Goal: Information Seeking & Learning: Learn about a topic

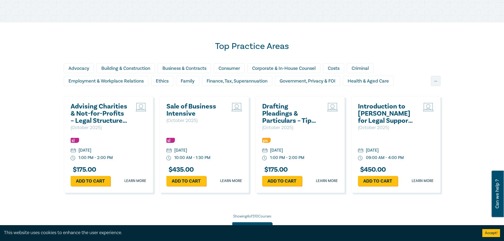
scroll to position [459, 0]
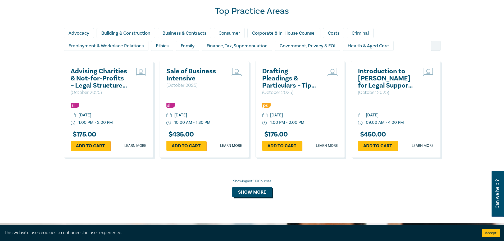
click at [261, 189] on button "Show more" at bounding box center [252, 192] width 40 height 10
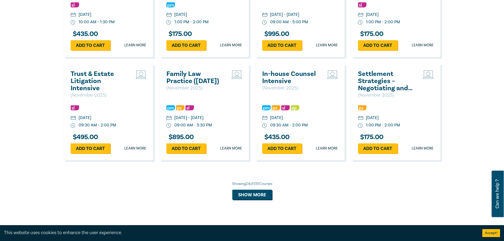
scroll to position [988, 0]
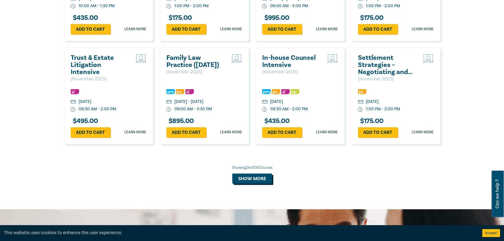
click at [255, 184] on button "Show more" at bounding box center [252, 179] width 40 height 10
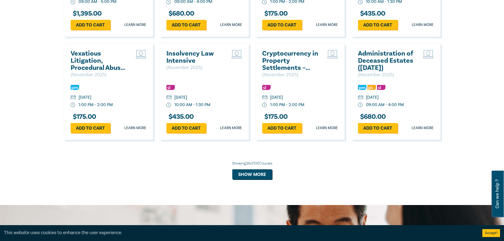
scroll to position [1305, 0]
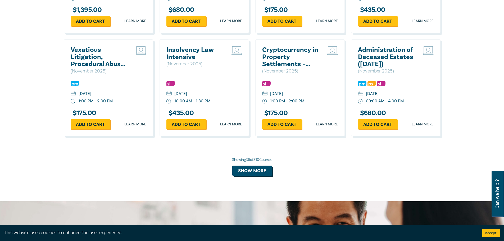
click at [259, 176] on button "Show more" at bounding box center [252, 171] width 40 height 10
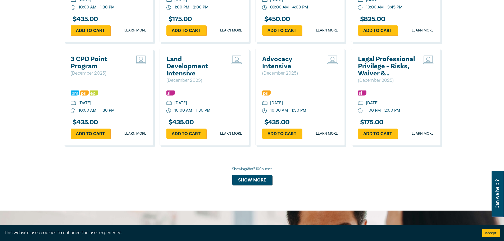
scroll to position [1623, 0]
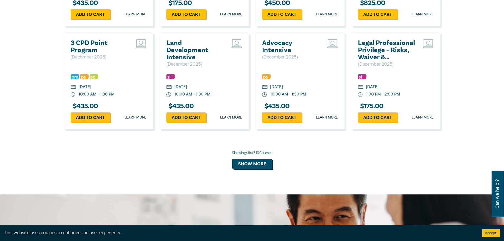
click at [256, 169] on button "Show more" at bounding box center [252, 164] width 40 height 10
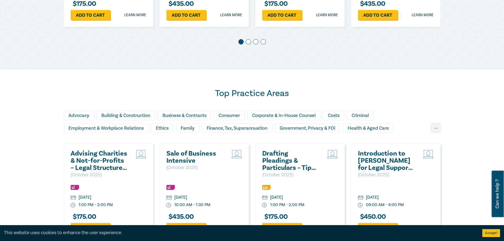
scroll to position [388, 0]
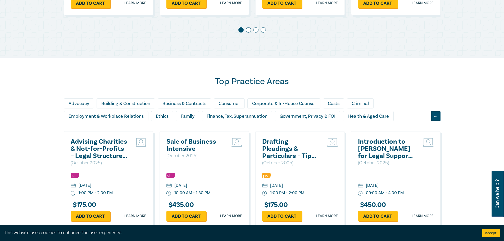
click at [437, 119] on div "..." at bounding box center [436, 116] width 10 height 10
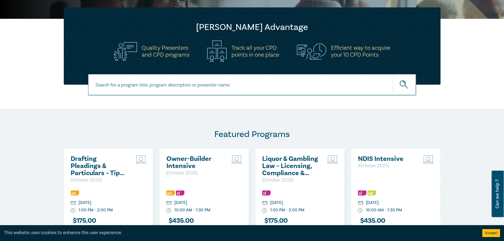
scroll to position [141, 0]
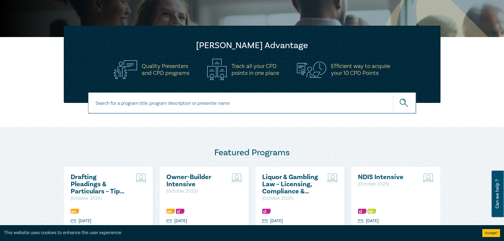
click at [150, 101] on input at bounding box center [252, 102] width 328 height 21
click at [128, 128] on div "Featured Programs Drafting Pleadings & Particulars – Tips & Traps ( [DATE] ) [D…" at bounding box center [252, 216] width 504 height 178
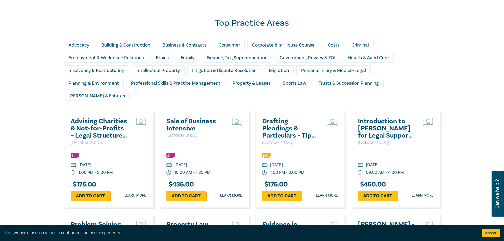
scroll to position [459, 0]
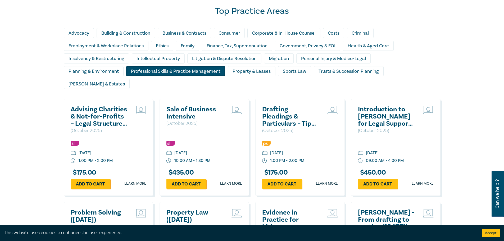
click at [155, 69] on div "Professional Skills & Practice Management" at bounding box center [175, 71] width 99 height 10
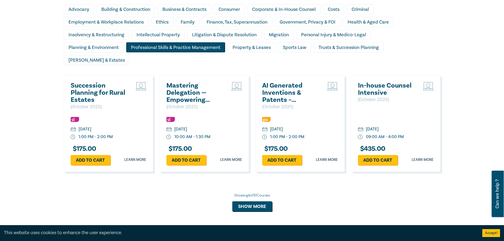
scroll to position [494, 0]
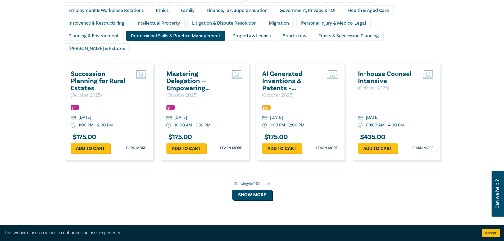
click at [250, 190] on button "Show more" at bounding box center [252, 195] width 40 height 10
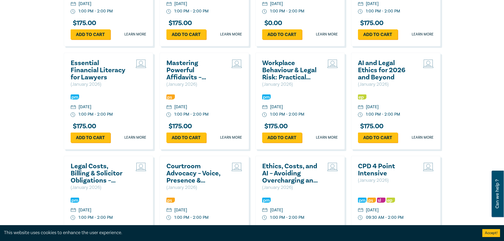
scroll to position [988, 0]
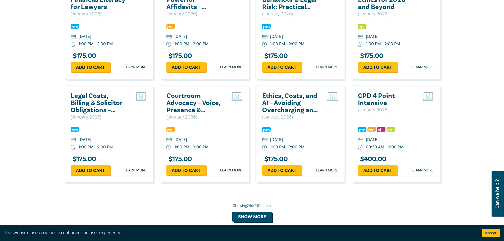
click at [248, 212] on button "Show more" at bounding box center [252, 217] width 40 height 10
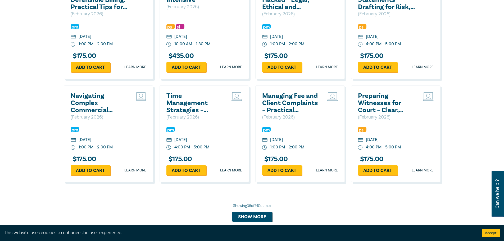
scroll to position [1305, 0]
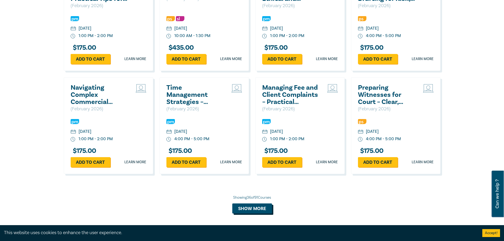
drag, startPoint x: 250, startPoint y: 201, endPoint x: 246, endPoint y: 201, distance: 3.7
click at [246, 203] on button "Show more" at bounding box center [252, 208] width 40 height 10
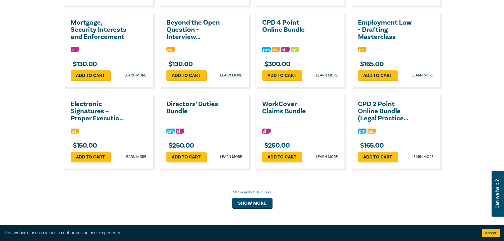
scroll to position [1588, 0]
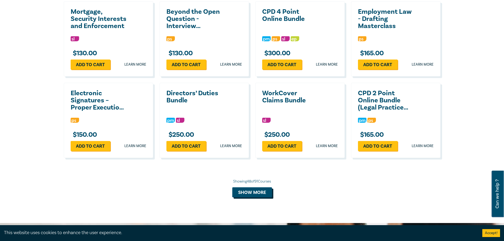
click at [259, 187] on button "Show more" at bounding box center [252, 192] width 40 height 10
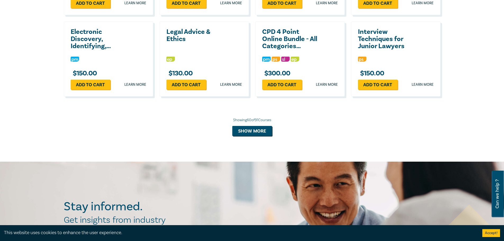
scroll to position [1905, 0]
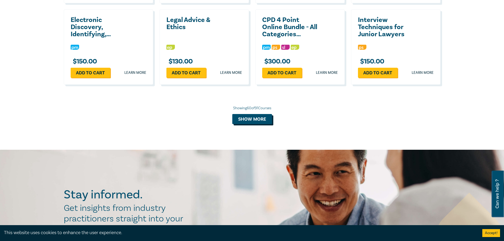
click at [255, 114] on button "Show more" at bounding box center [252, 119] width 40 height 10
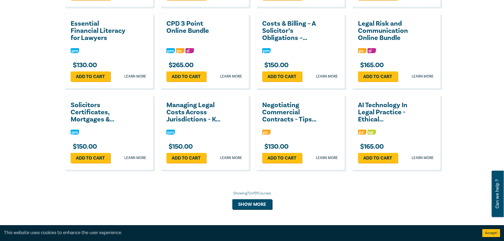
scroll to position [2082, 0]
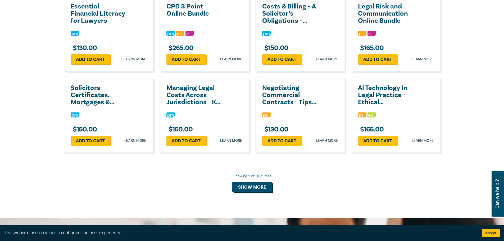
click at [252, 182] on button "Show more" at bounding box center [252, 187] width 40 height 10
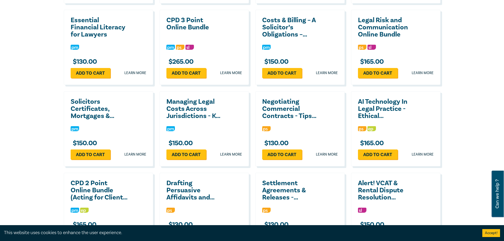
scroll to position [1976, 0]
